Goal: Task Accomplishment & Management: Use online tool/utility

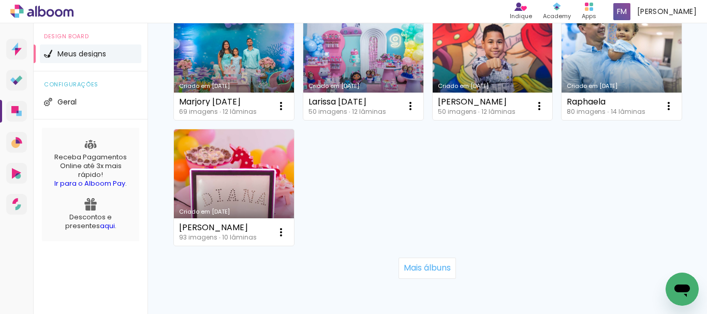
scroll to position [777, 0]
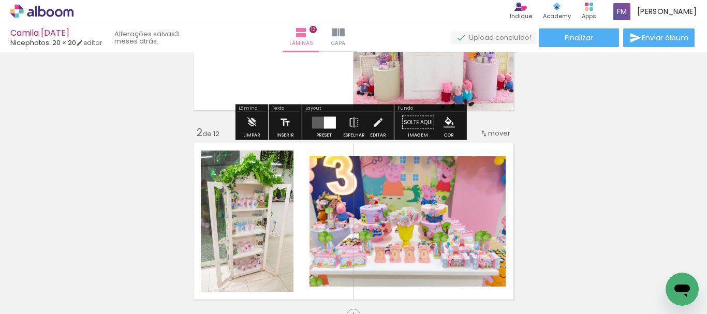
scroll to position [155, 0]
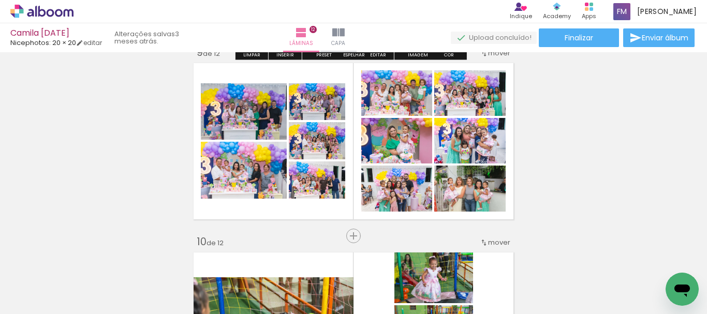
scroll to position [1554, 0]
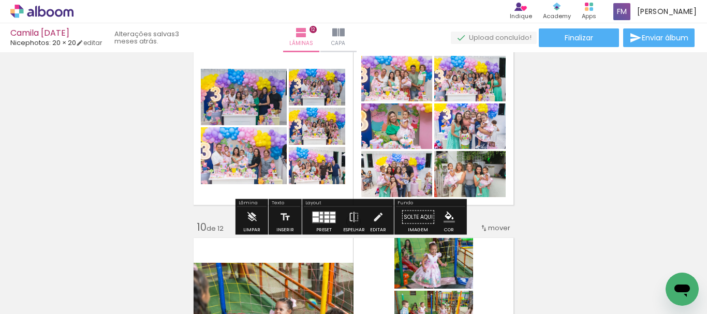
click at [489, 185] on quentale-photo at bounding box center [469, 174] width 71 height 46
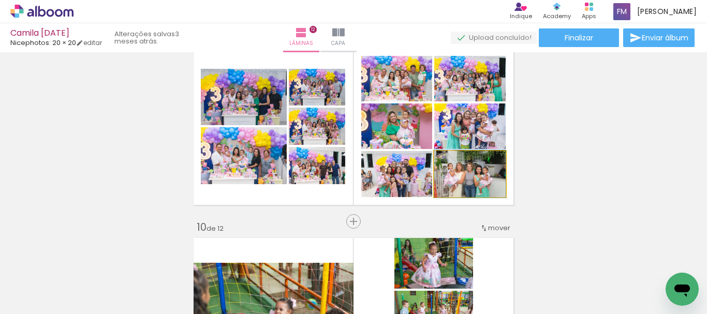
click at [489, 179] on quentale-photo at bounding box center [469, 174] width 71 height 46
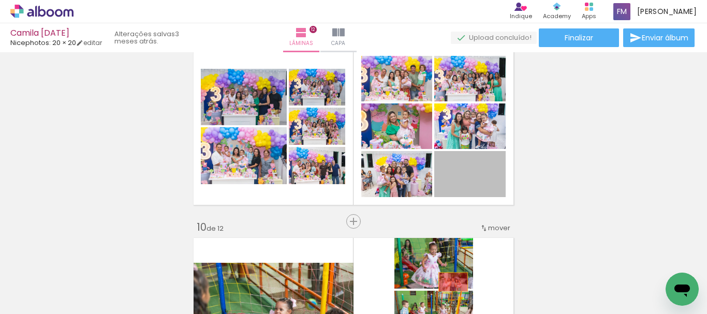
drag, startPoint x: 489, startPoint y: 179, endPoint x: 450, endPoint y: 282, distance: 111.0
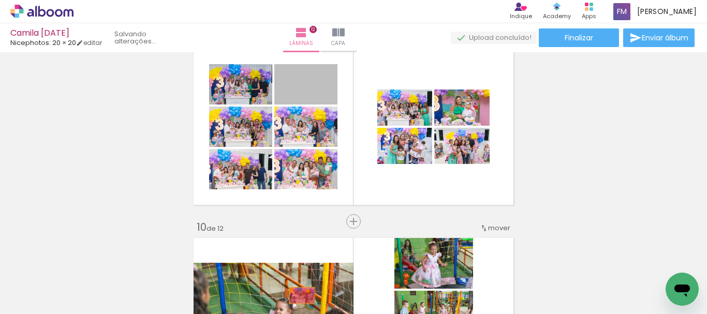
drag, startPoint x: 324, startPoint y: 94, endPoint x: 298, endPoint y: 296, distance: 203.6
click at [298, 296] on quentale-workspace at bounding box center [353, 157] width 707 height 314
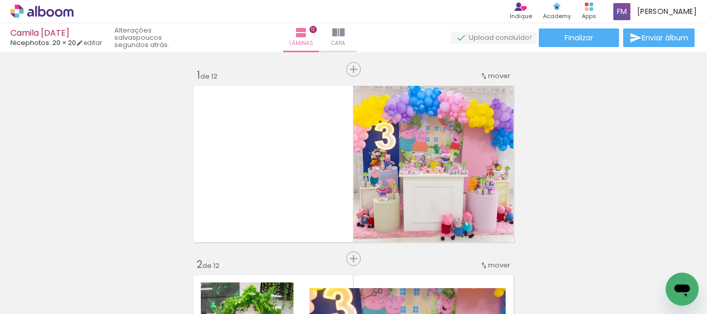
scroll to position [1554, 0]
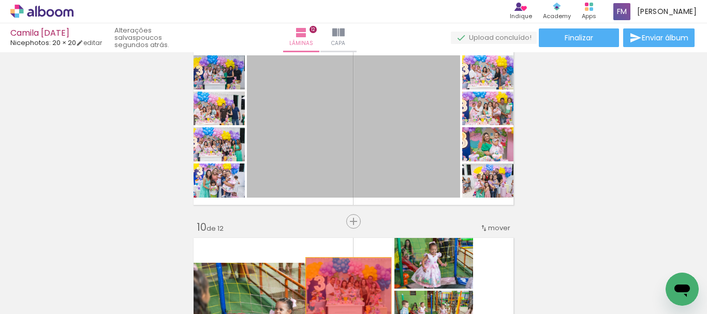
drag, startPoint x: 399, startPoint y: 123, endPoint x: 345, endPoint y: 286, distance: 172.0
click at [345, 286] on quentale-workspace at bounding box center [353, 157] width 707 height 314
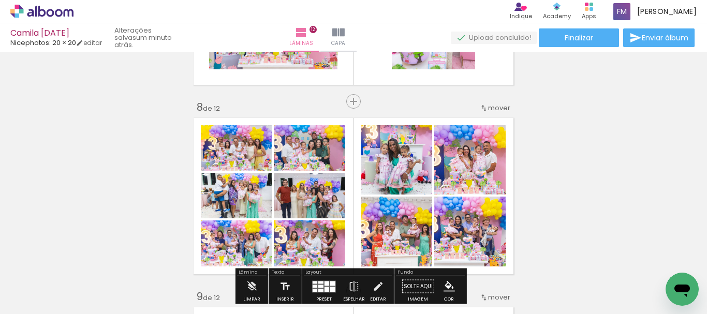
scroll to position [1346, 0]
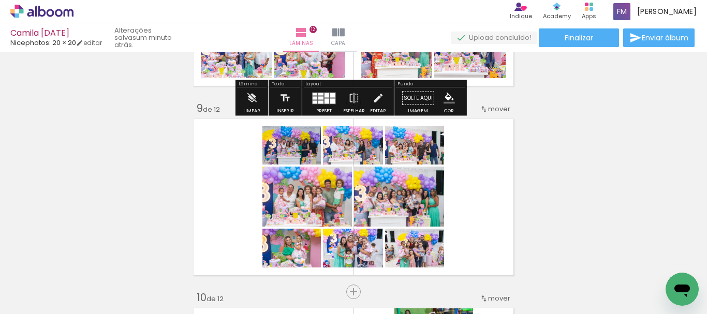
scroll to position [1502, 0]
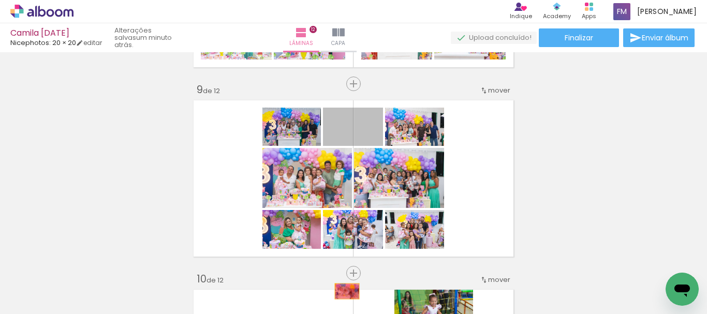
drag, startPoint x: 369, startPoint y: 133, endPoint x: 343, endPoint y: 292, distance: 160.6
click at [343, 292] on quentale-workspace at bounding box center [353, 157] width 707 height 314
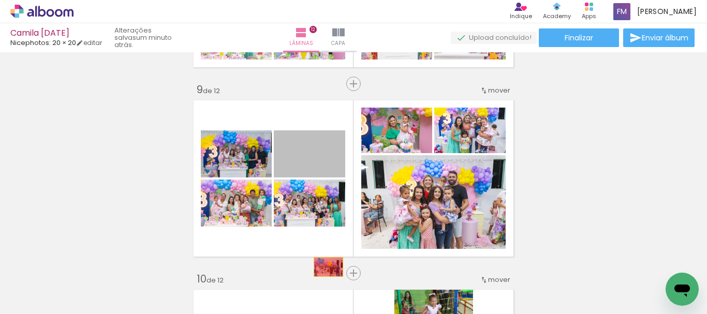
drag, startPoint x: 328, startPoint y: 161, endPoint x: 325, endPoint y: 274, distance: 114.0
click at [325, 274] on quentale-workspace at bounding box center [353, 157] width 707 height 314
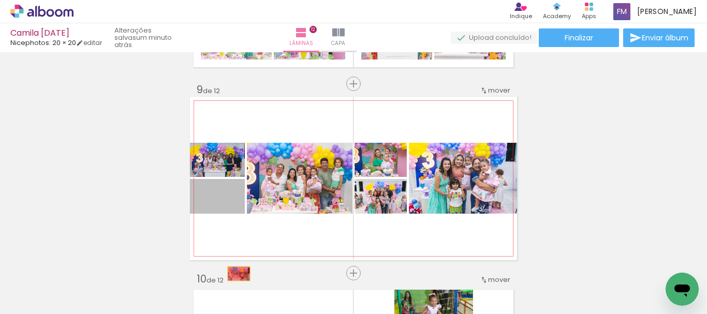
drag, startPoint x: 235, startPoint y: 205, endPoint x: 235, endPoint y: 274, distance: 68.9
click at [235, 274] on quentale-workspace at bounding box center [353, 157] width 707 height 314
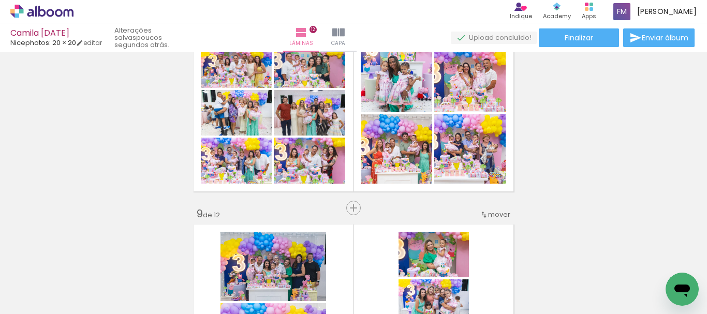
scroll to position [1346, 0]
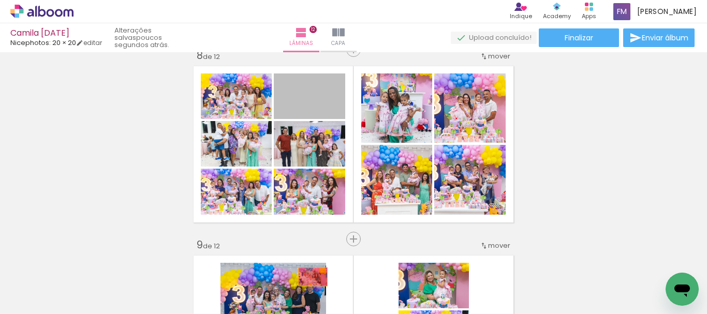
drag, startPoint x: 333, startPoint y: 109, endPoint x: 308, endPoint y: 280, distance: 172.8
click at [308, 280] on quentale-workspace at bounding box center [353, 157] width 707 height 314
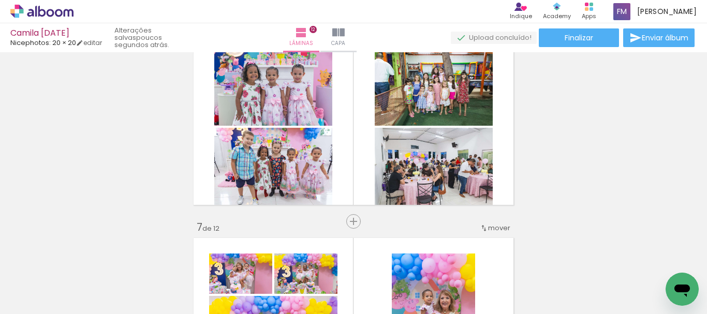
scroll to position [984, 0]
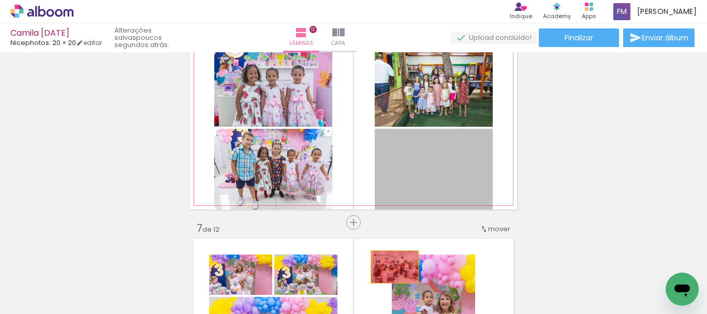
drag, startPoint x: 443, startPoint y: 169, endPoint x: 391, endPoint y: 268, distance: 111.9
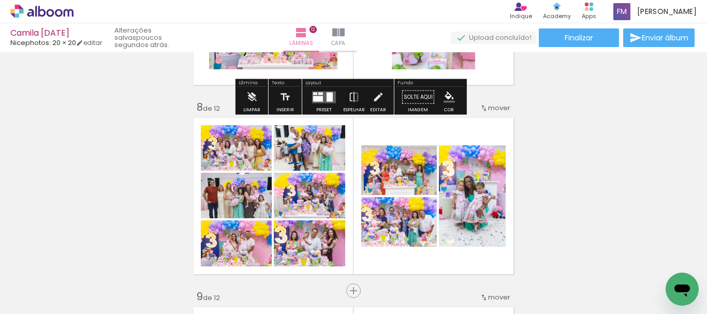
scroll to position [1346, 0]
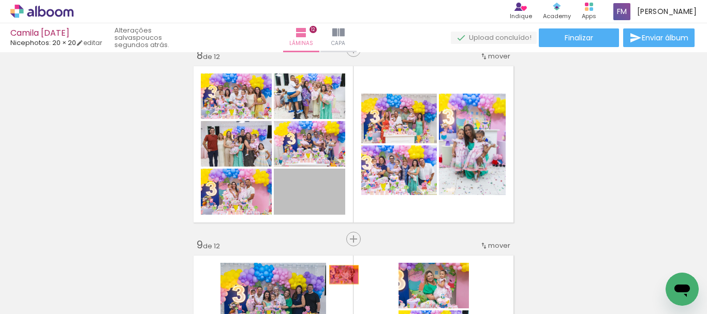
drag, startPoint x: 334, startPoint y: 205, endPoint x: 340, endPoint y: 275, distance: 70.2
click at [340, 275] on quentale-workspace at bounding box center [353, 157] width 707 height 314
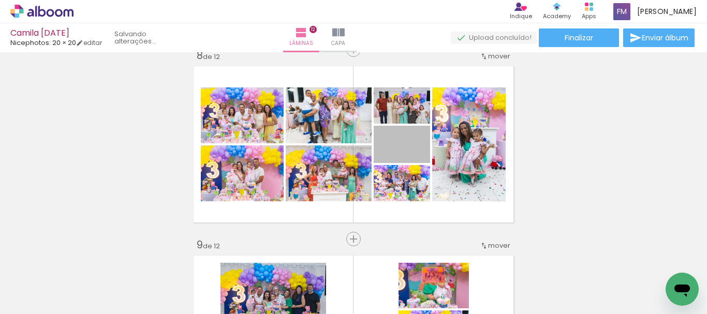
drag, startPoint x: 419, startPoint y: 157, endPoint x: 430, endPoint y: 276, distance: 118.6
click at [430, 276] on quentale-workspace at bounding box center [353, 157] width 707 height 314
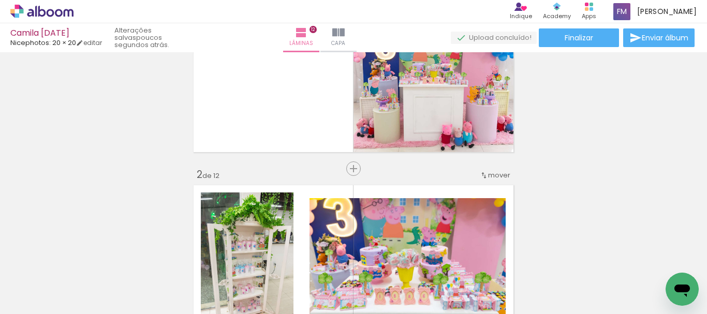
scroll to position [141, 0]
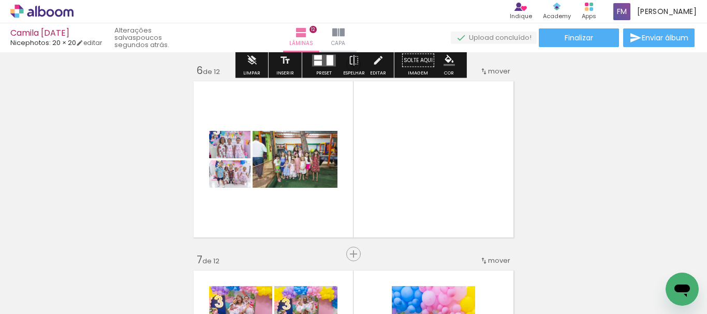
scroll to position [984, 0]
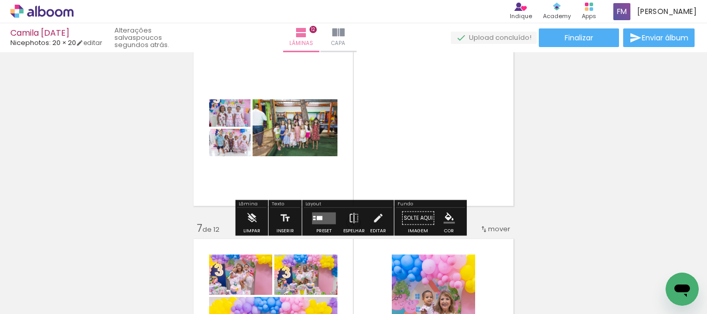
click at [327, 214] on quentale-layouter at bounding box center [324, 218] width 24 height 12
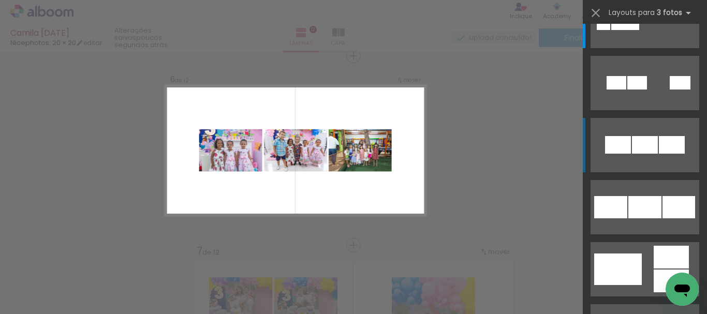
scroll to position [52, 0]
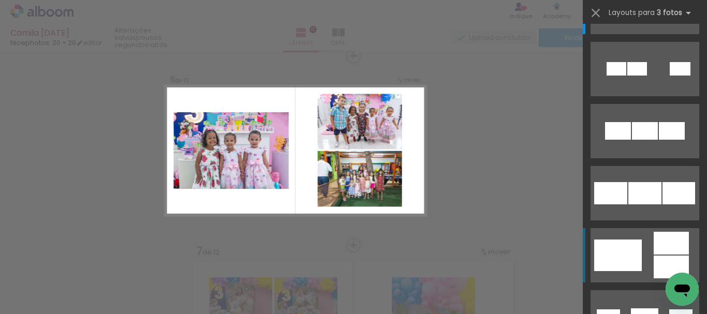
click at [619, 245] on div at bounding box center [619, 256] width 48 height 32
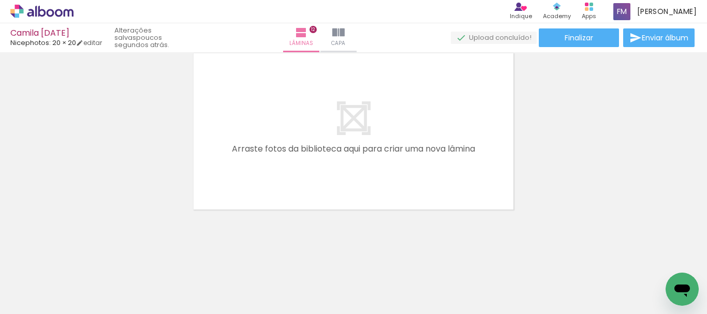
scroll to position [2204, 0]
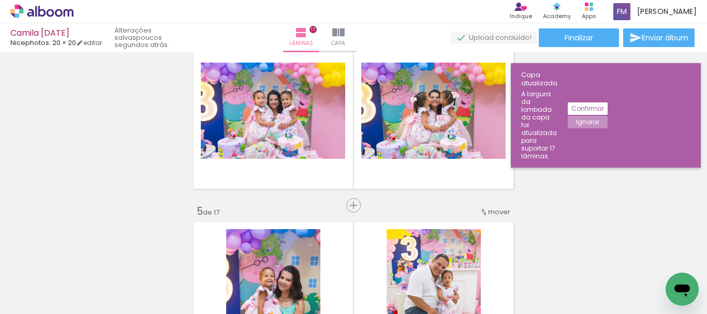
scroll to position [562, 0]
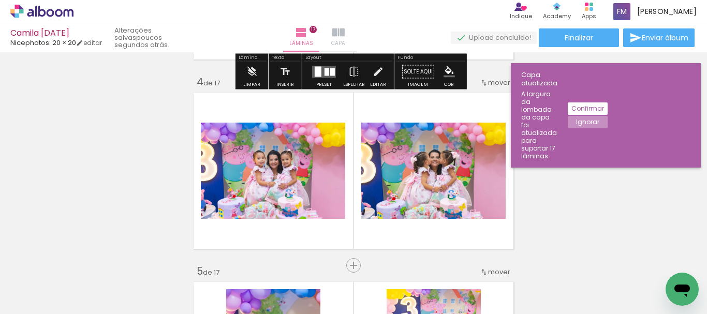
click at [345, 33] on iron-icon at bounding box center [338, 32] width 12 height 12
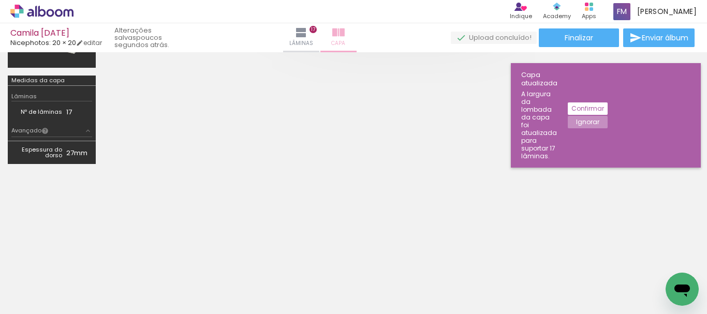
scroll to position [233, 0]
click at [0, 0] on slot "Confirmar" at bounding box center [0, 0] width 0 height 0
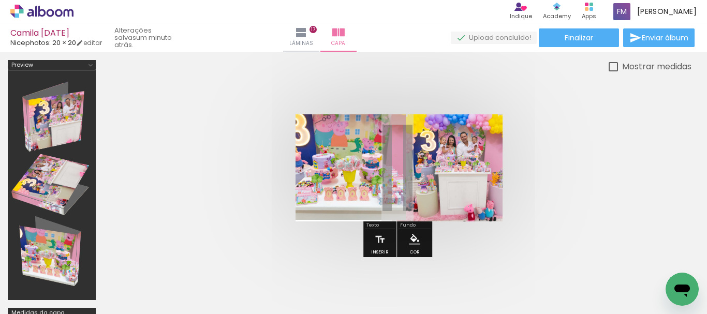
scroll to position [52, 0]
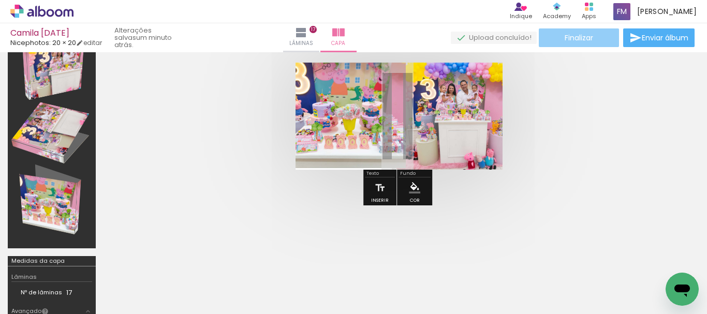
click at [596, 37] on paper-button "Finalizar" at bounding box center [579, 37] width 80 height 19
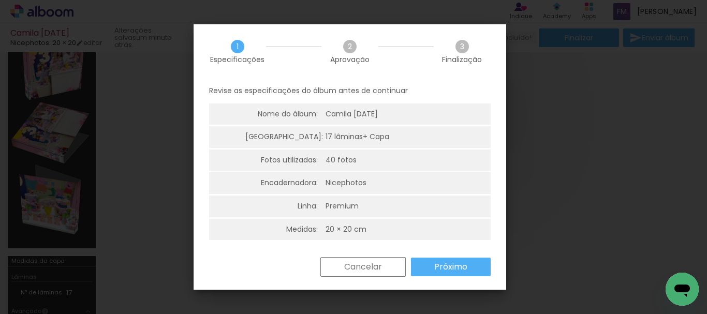
click at [433, 271] on paper-button "Próximo" at bounding box center [451, 267] width 80 height 19
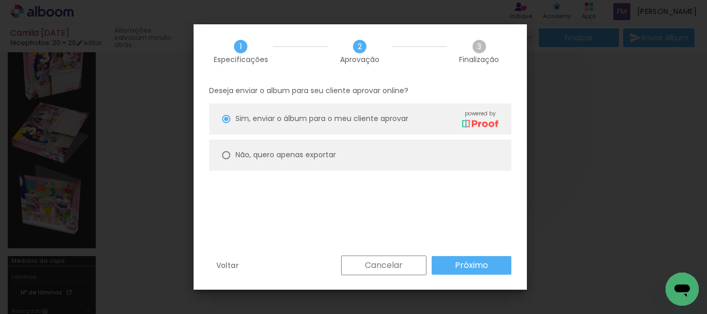
click at [450, 265] on paper-button "Próximo" at bounding box center [472, 265] width 80 height 19
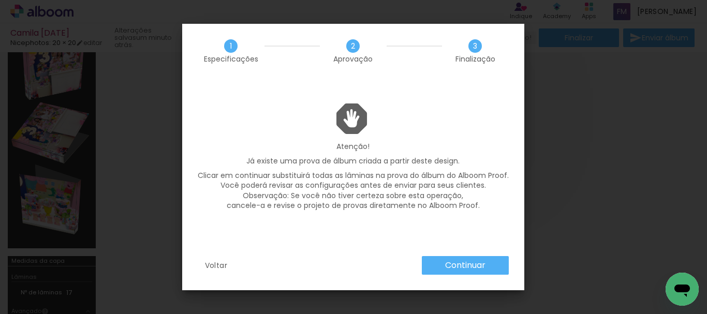
click at [0, 0] on slot "Continuar" at bounding box center [0, 0] width 0 height 0
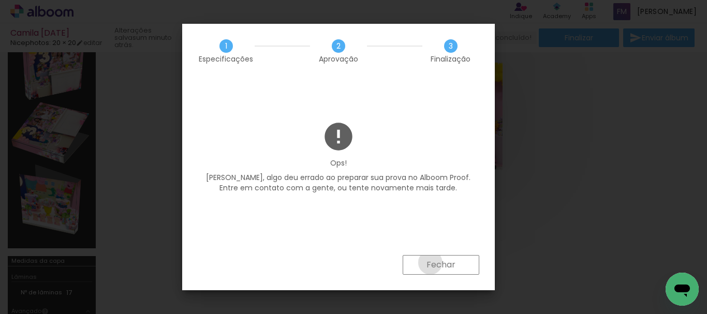
click at [0, 0] on slot "Fechar" at bounding box center [0, 0] width 0 height 0
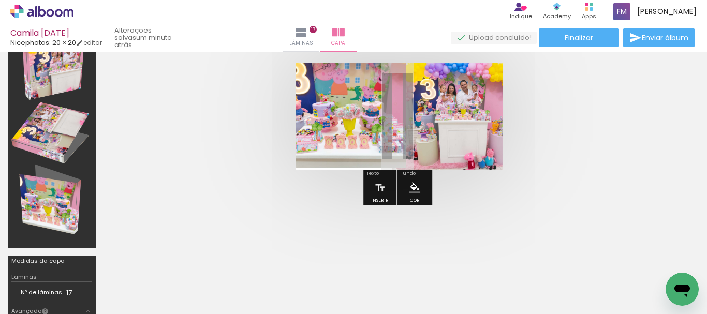
click at [578, 28] on div "Camila 21-12-24 Nicephotos: 20 × 20 editar um minuto atrás. Lâminas 17 Capa Fin…" at bounding box center [353, 26] width 707 height 52
click at [575, 38] on span "Finalizar" at bounding box center [579, 37] width 28 height 7
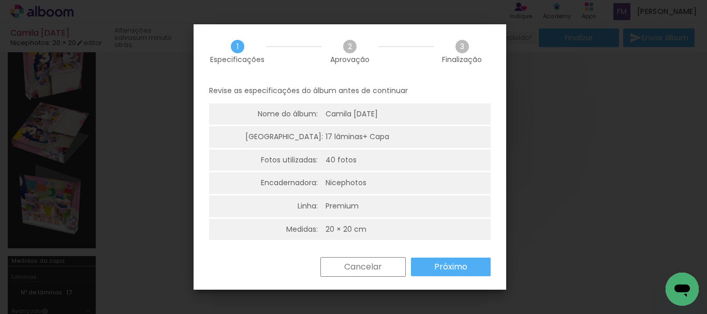
click at [428, 255] on div "Revise as especificações do álbum antes de continuar Nome do álbum: Camila 21-1…" at bounding box center [350, 168] width 313 height 179
click at [0, 0] on slot "Próximo" at bounding box center [0, 0] width 0 height 0
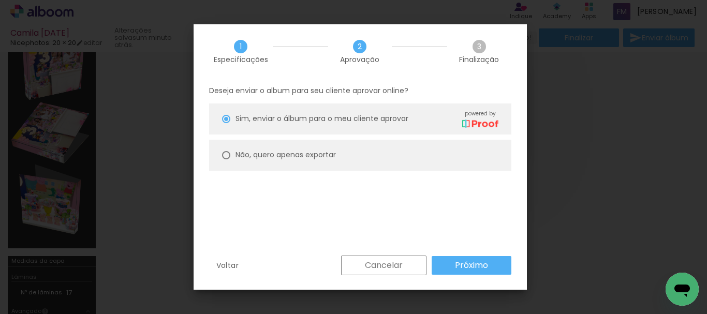
click at [452, 262] on paper-button "Próximo" at bounding box center [472, 265] width 80 height 19
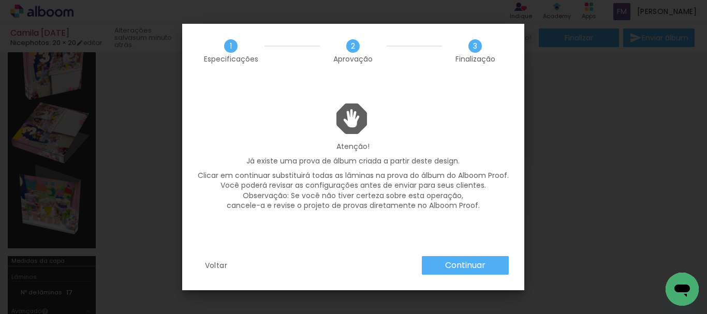
click at [0, 0] on slot "Continuar" at bounding box center [0, 0] width 0 height 0
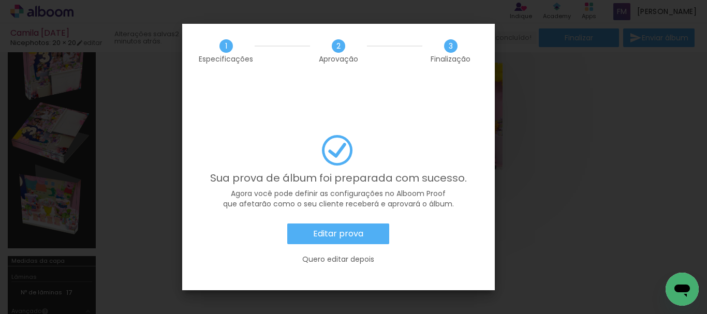
click at [0, 0] on slot "Editar prova" at bounding box center [0, 0] width 0 height 0
